Goal: Navigation & Orientation: Locate item on page

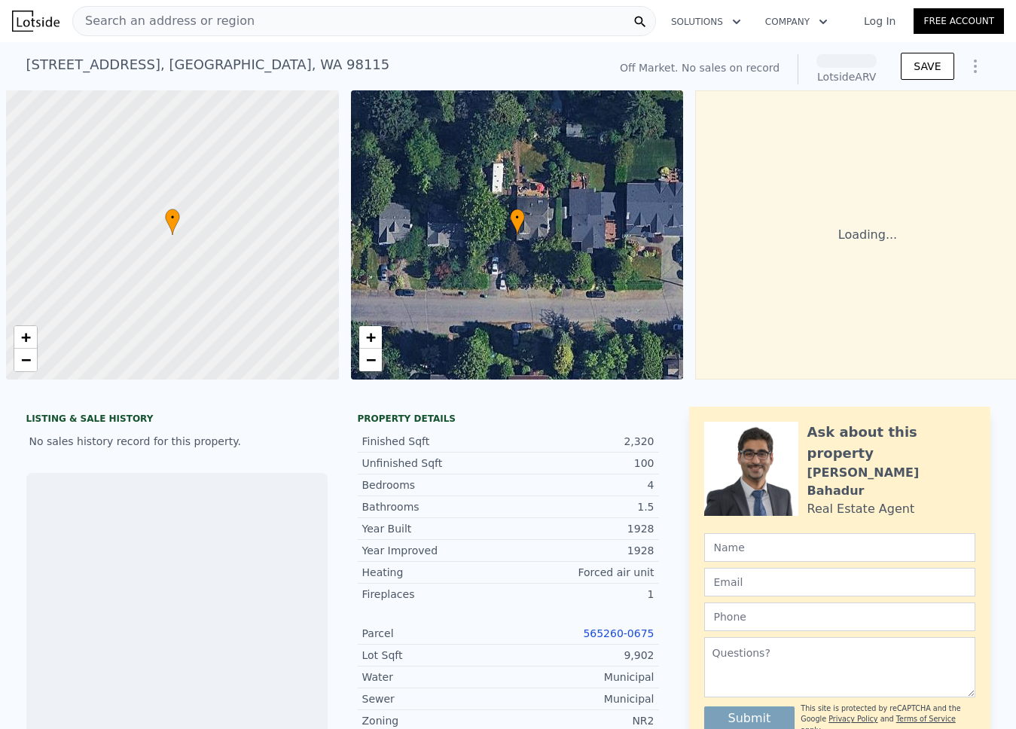
scroll to position [0, 6]
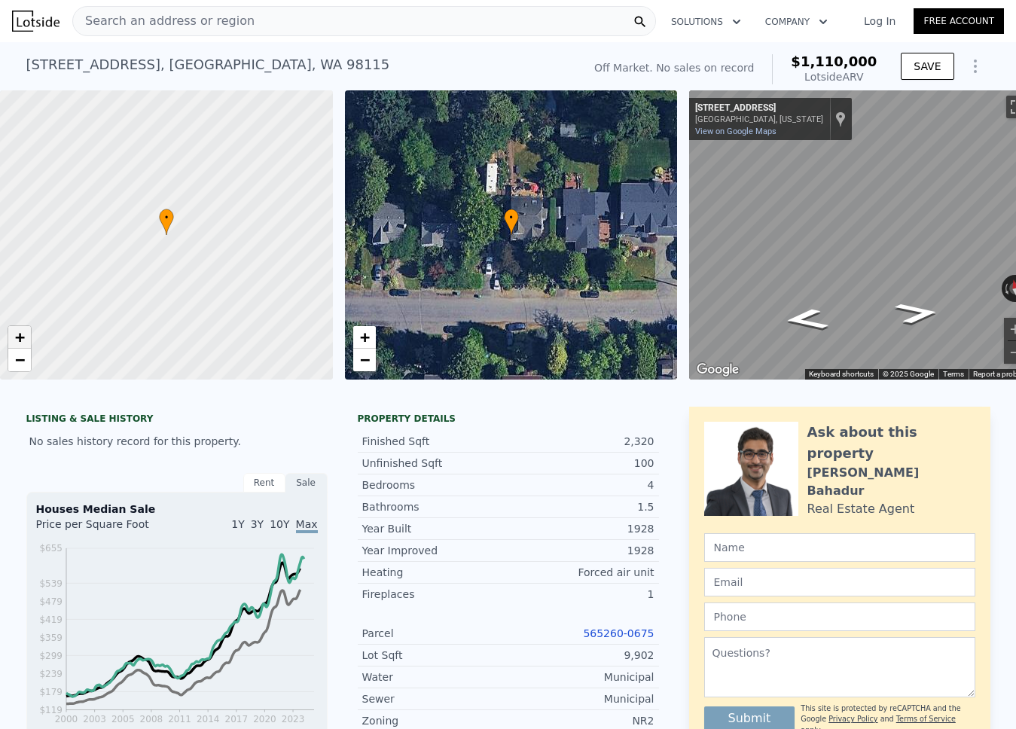
click at [19, 326] on link "+" at bounding box center [19, 337] width 23 height 23
click at [25, 353] on link "−" at bounding box center [19, 360] width 23 height 23
click at [365, 336] on span "+" at bounding box center [364, 337] width 10 height 19
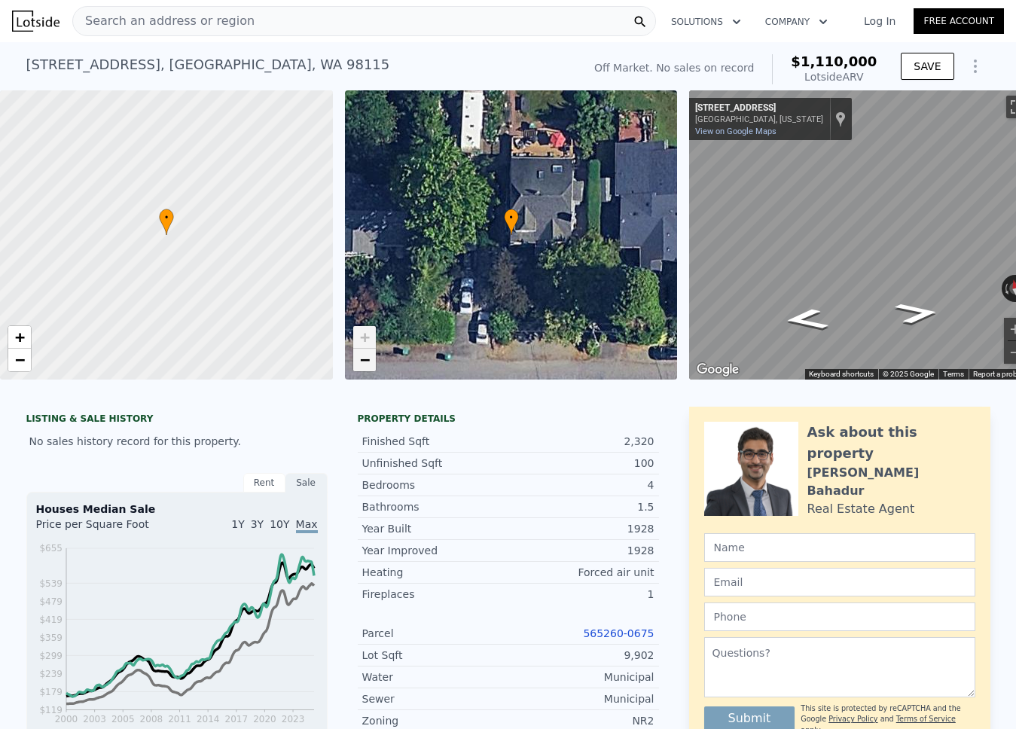
click at [369, 356] on span "−" at bounding box center [364, 359] width 10 height 19
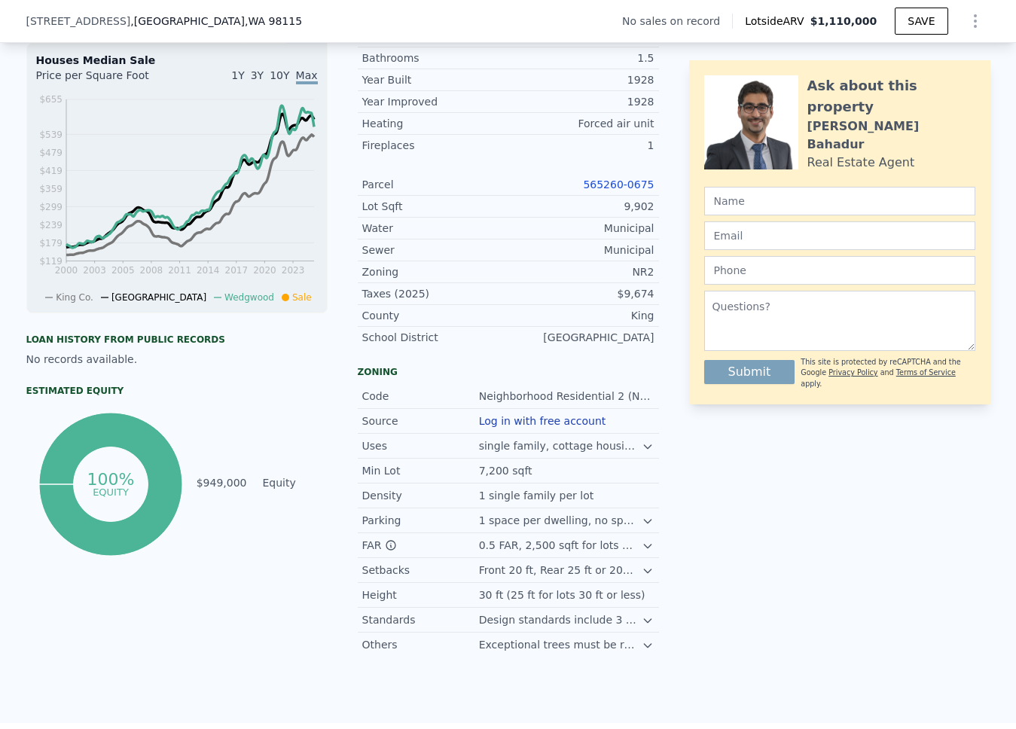
scroll to position [5, 0]
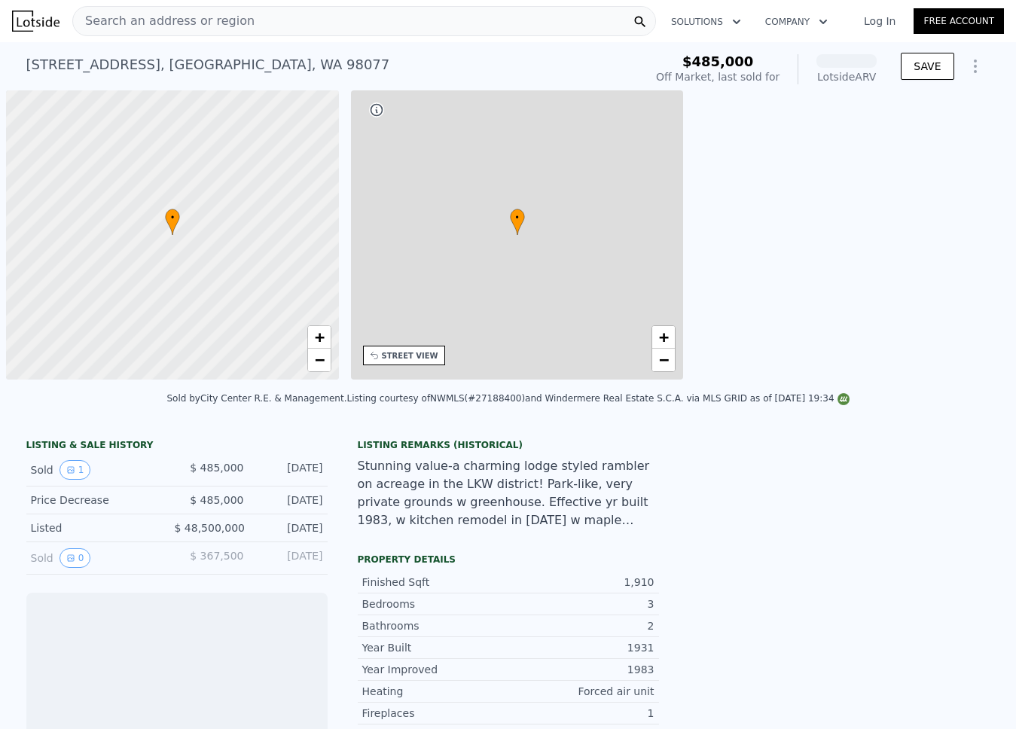
scroll to position [0, 6]
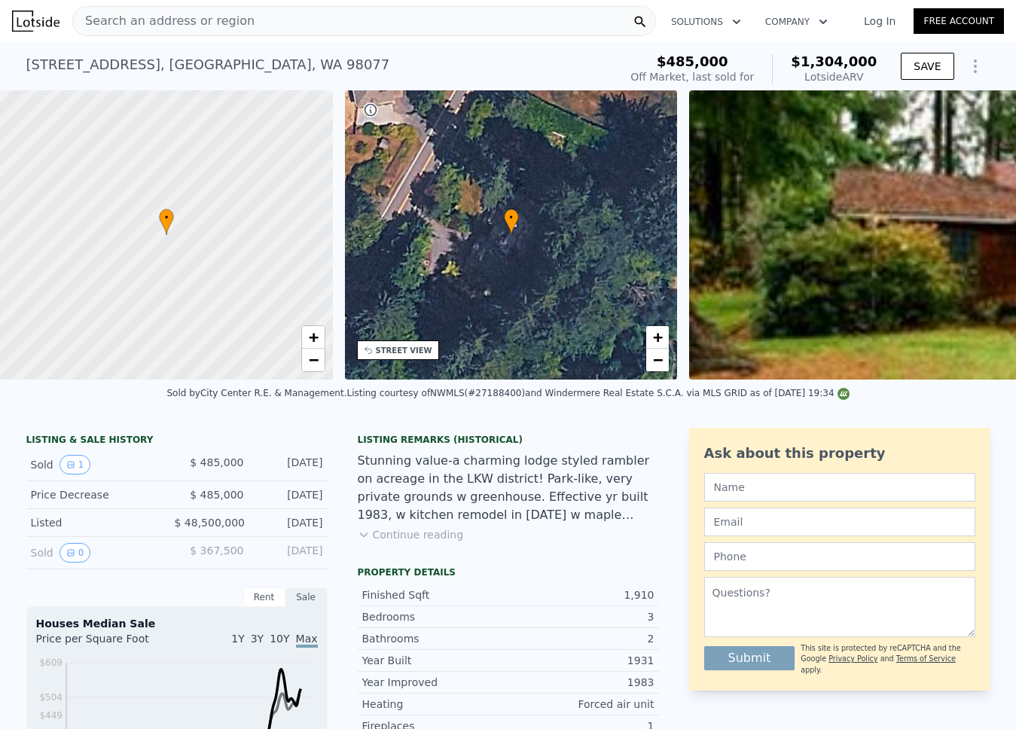
click at [424, 543] on button "Continue reading" at bounding box center [411, 534] width 106 height 15
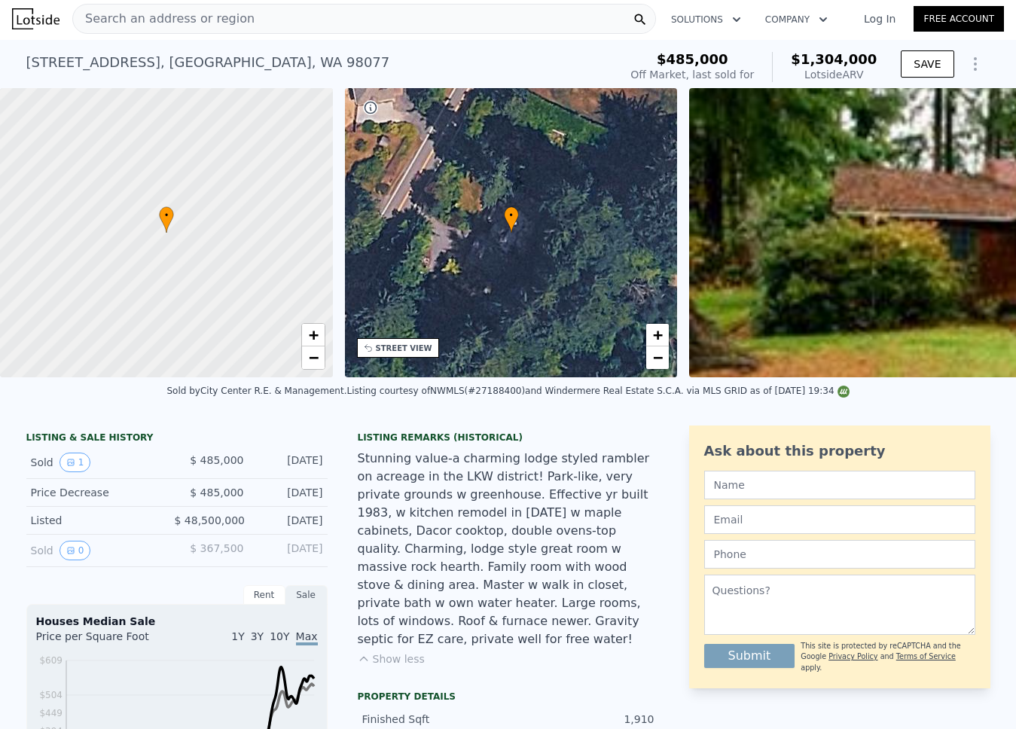
scroll to position [0, 0]
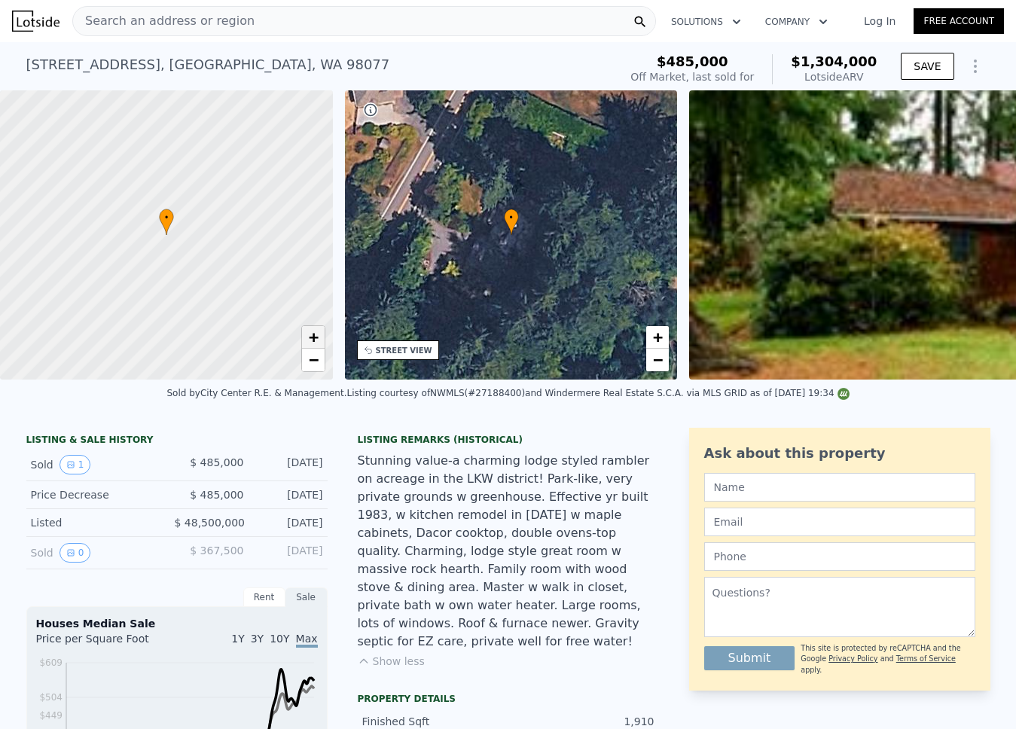
click at [310, 340] on span "+" at bounding box center [313, 337] width 10 height 19
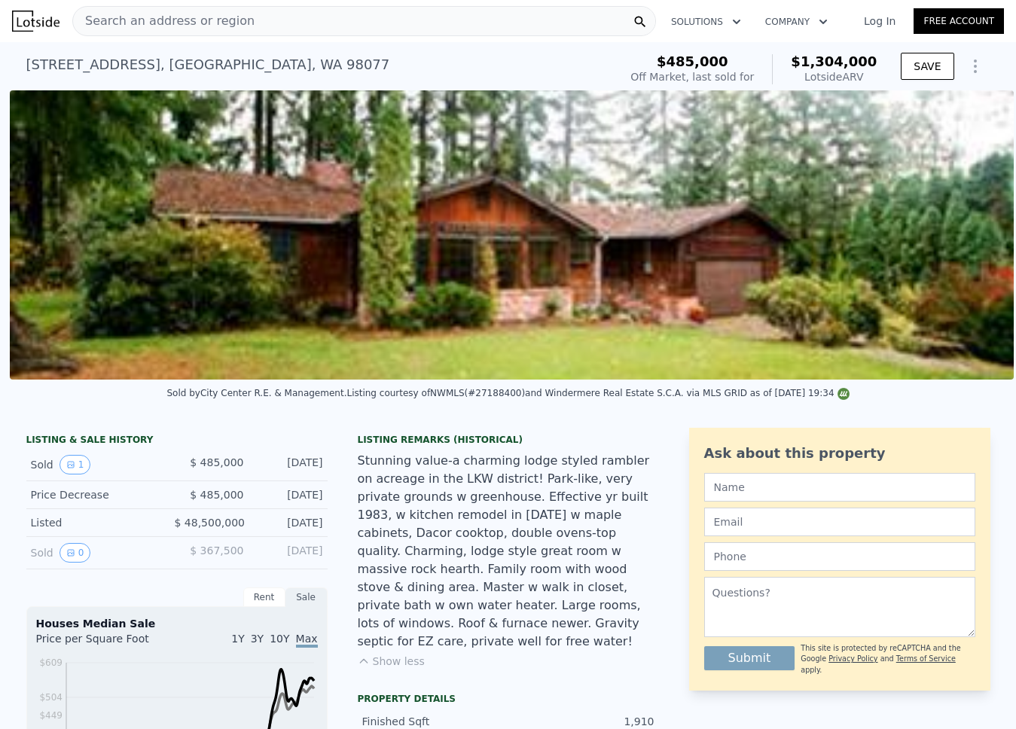
scroll to position [0, 689]
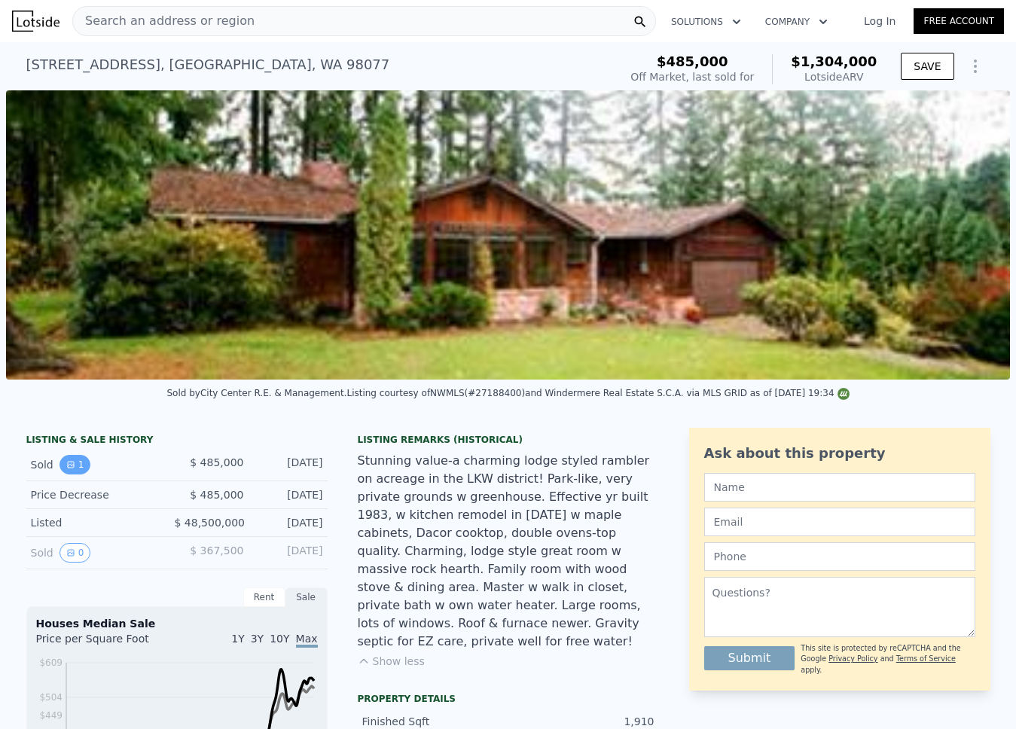
click at [60, 475] on button "1" at bounding box center [76, 465] width 32 height 20
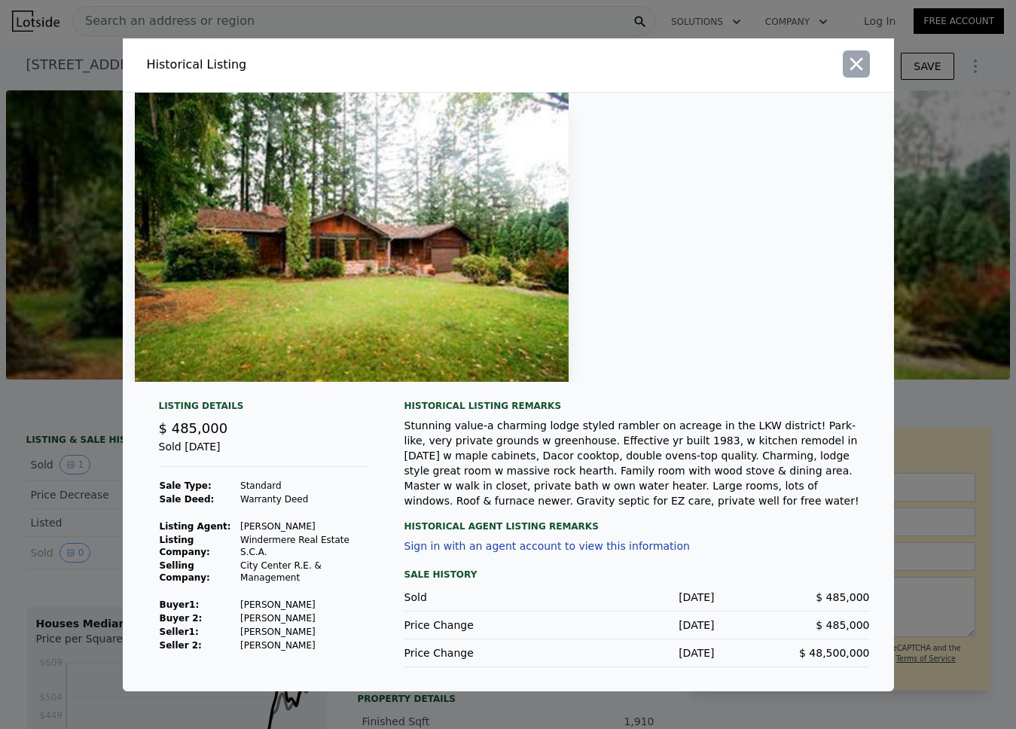
click at [862, 59] on icon "button" at bounding box center [856, 63] width 13 height 13
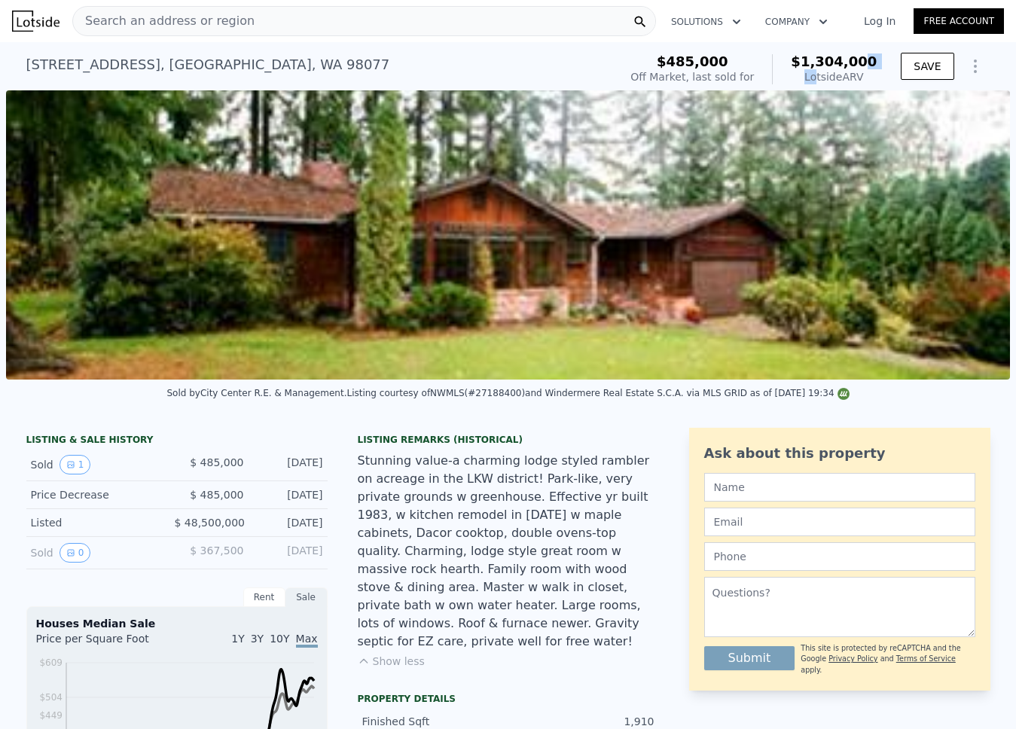
drag, startPoint x: 860, startPoint y: 67, endPoint x: 804, endPoint y: 72, distance: 56.7
click at [812, 71] on div "$1,304,000 Lotside ARV" at bounding box center [824, 69] width 105 height 30
click at [804, 76] on div "Lotside ARV" at bounding box center [834, 76] width 86 height 15
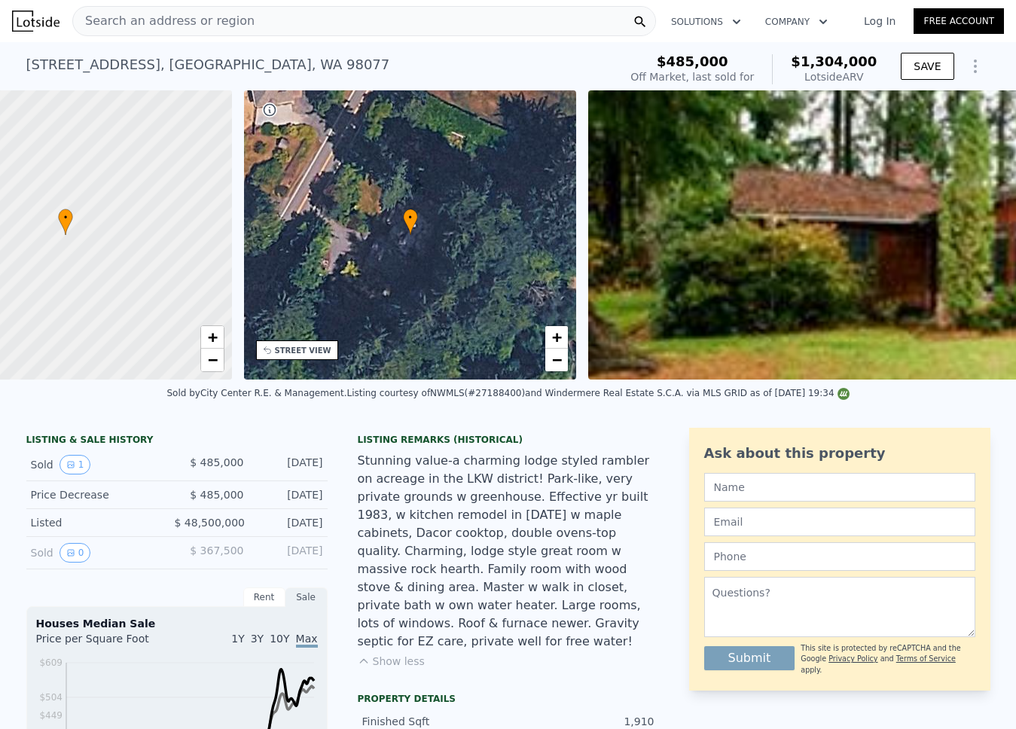
scroll to position [0, 6]
